Goal: Task Accomplishment & Management: Complete application form

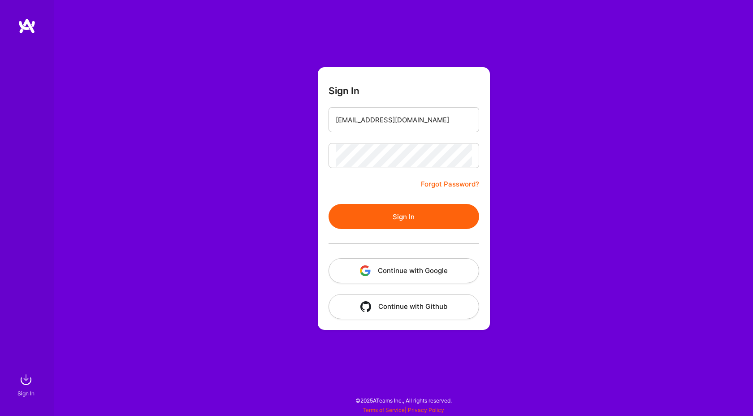
click at [385, 224] on button "Sign In" at bounding box center [404, 216] width 151 height 25
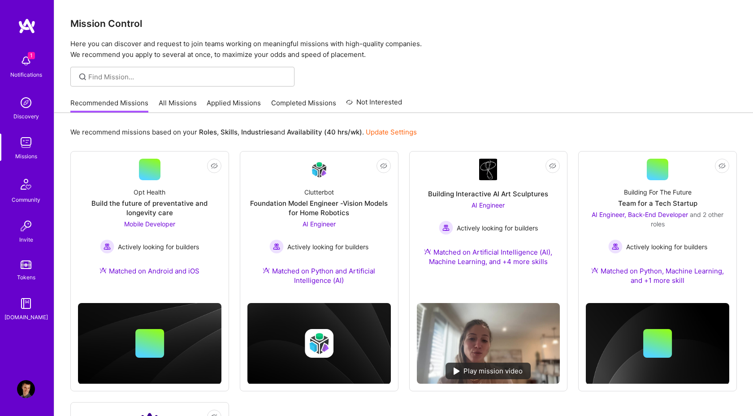
click at [237, 103] on link "Applied Missions" at bounding box center [234, 105] width 54 height 15
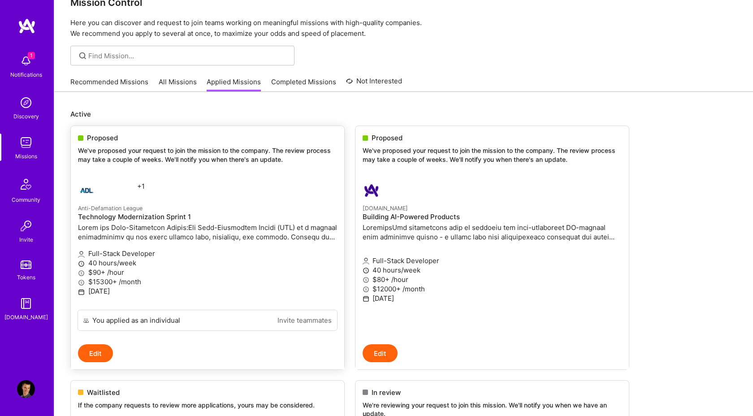
scroll to position [22, 0]
click at [201, 239] on p at bounding box center [207, 231] width 259 height 19
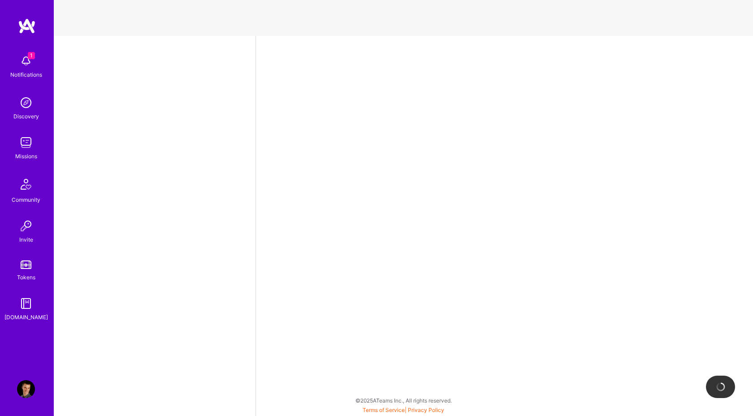
select select "AT"
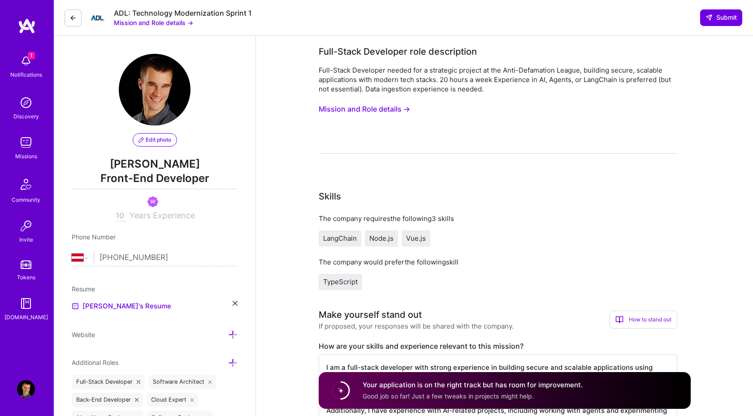
click at [379, 107] on button "Mission and Role details →" at bounding box center [364, 109] width 91 height 17
click at [35, 60] on div "1 Notifications" at bounding box center [26, 65] width 56 height 31
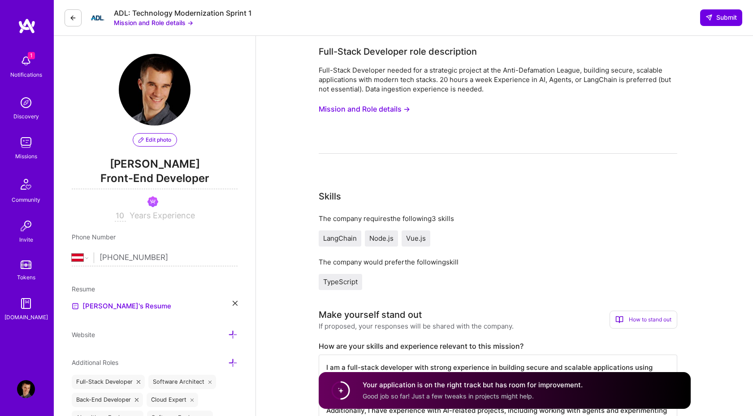
click at [452, 131] on div "Full-Stack Developer needed for a strategic project at the Anti-Defamation Leag…" at bounding box center [498, 109] width 359 height 88
click at [385, 108] on button "Mission and Role details →" at bounding box center [364, 109] width 91 height 17
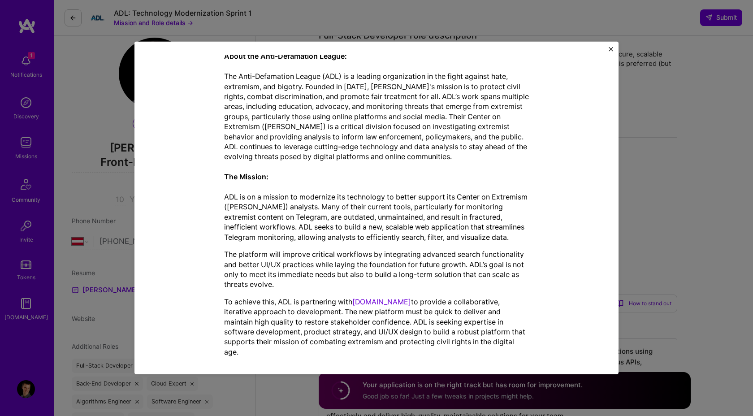
scroll to position [26, 0]
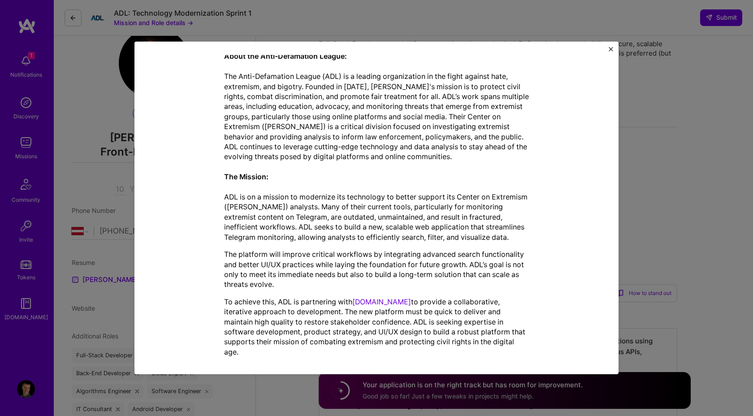
click at [645, 201] on div "Mission Description and Role Details Full-Stack Developer role description Full…" at bounding box center [376, 208] width 753 height 416
